Goal: Task Accomplishment & Management: Manage account settings

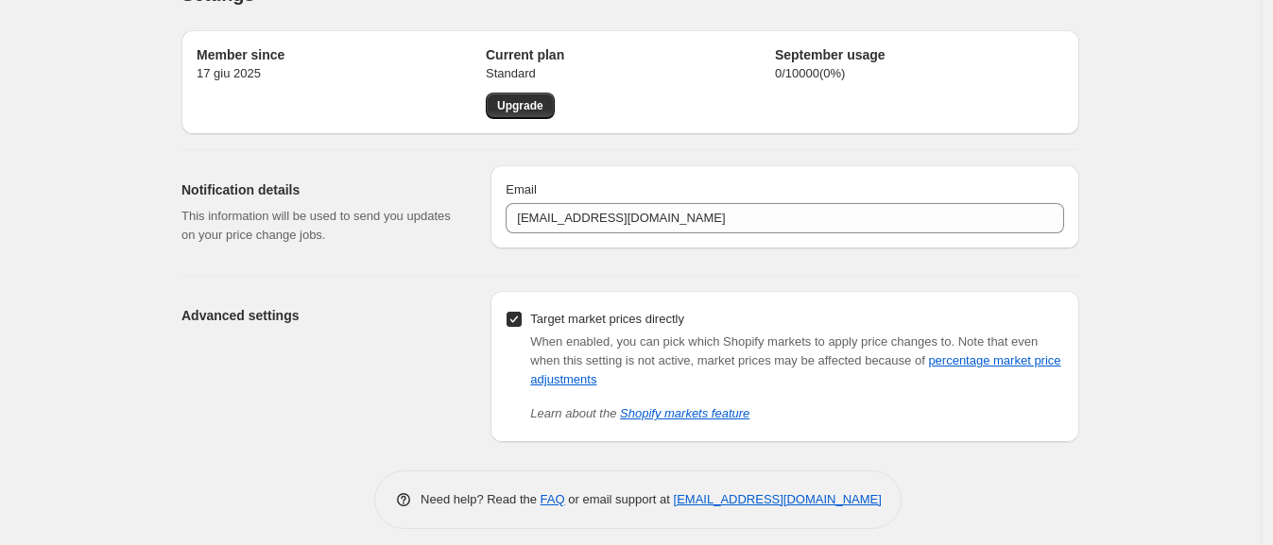
scroll to position [53, 0]
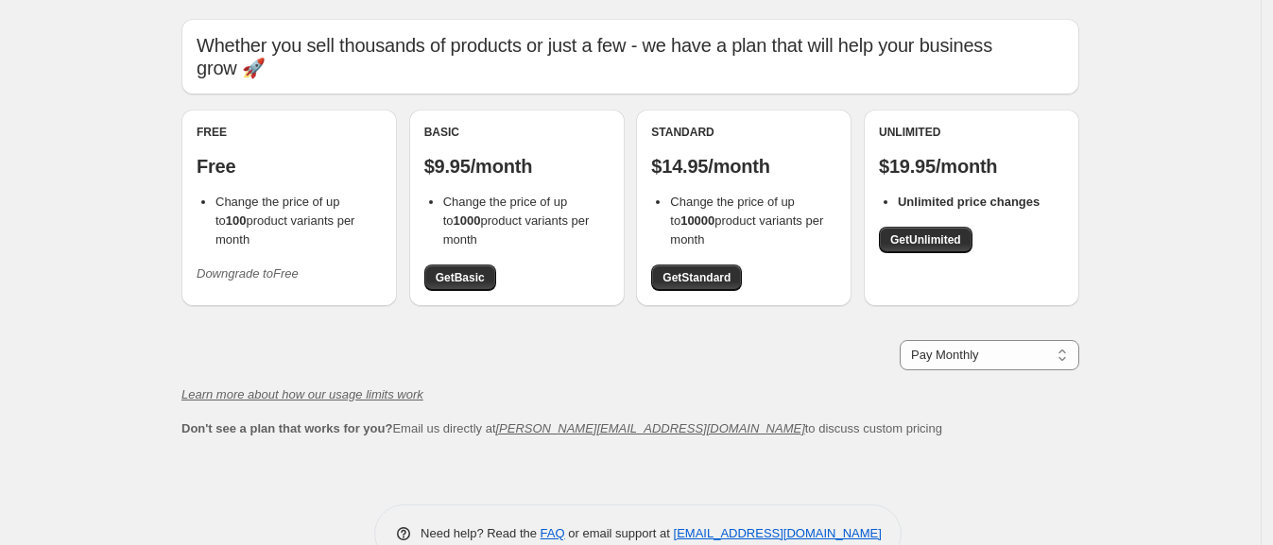
click at [290, 273] on icon "Downgrade to Free" at bounding box center [248, 273] width 102 height 14
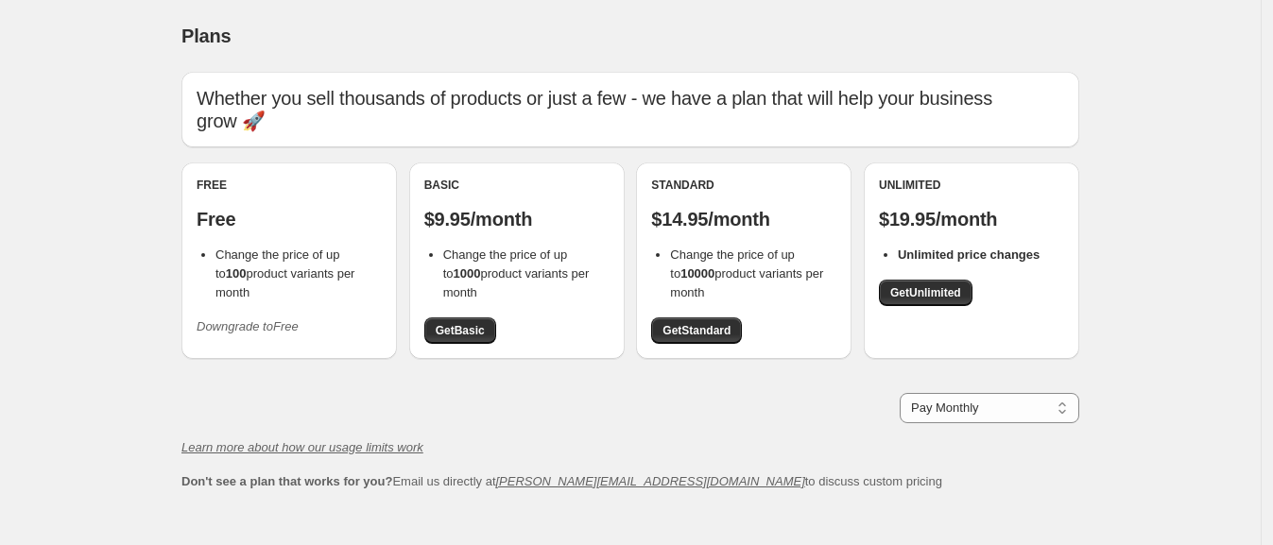
scroll to position [53, 0]
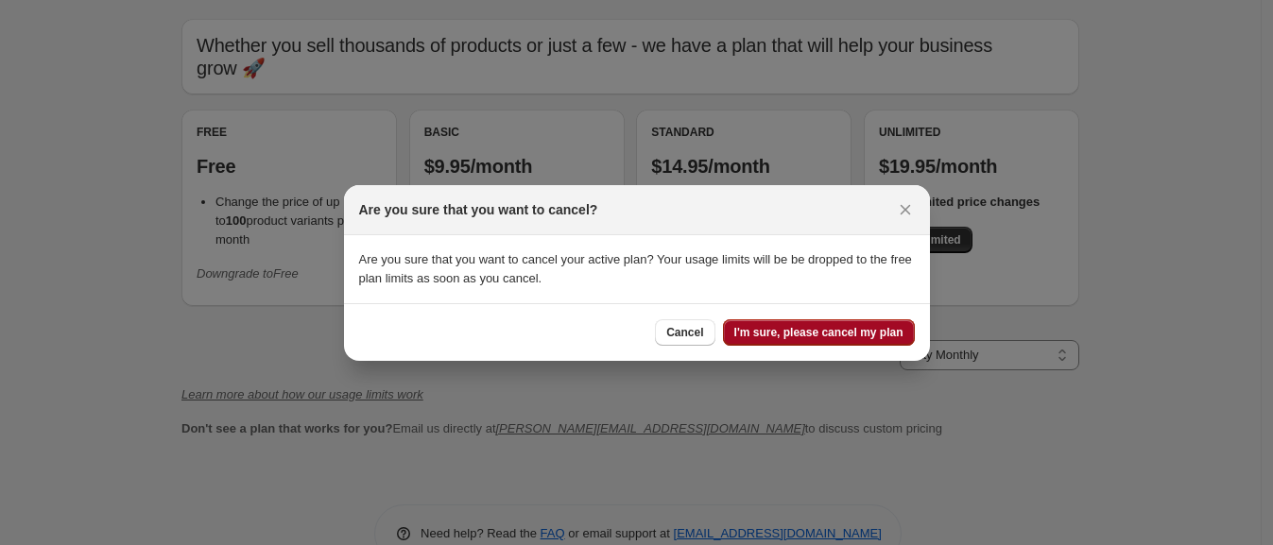
click at [795, 333] on span "I'm sure, please cancel my plan" at bounding box center [818, 332] width 169 height 15
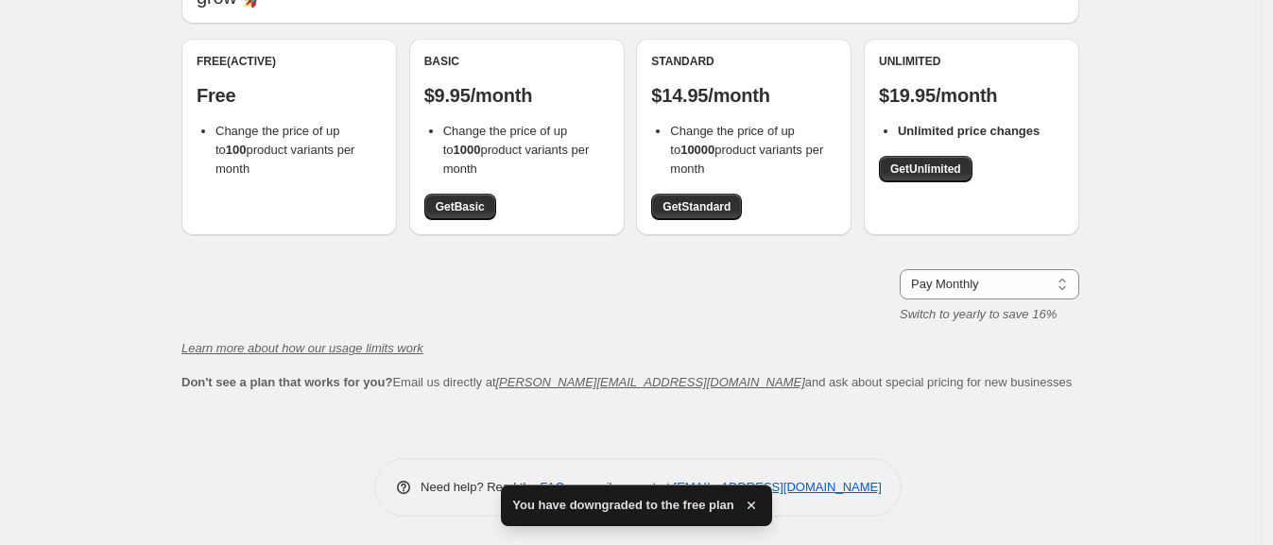
scroll to position [0, 0]
